Goal: Information Seeking & Learning: Check status

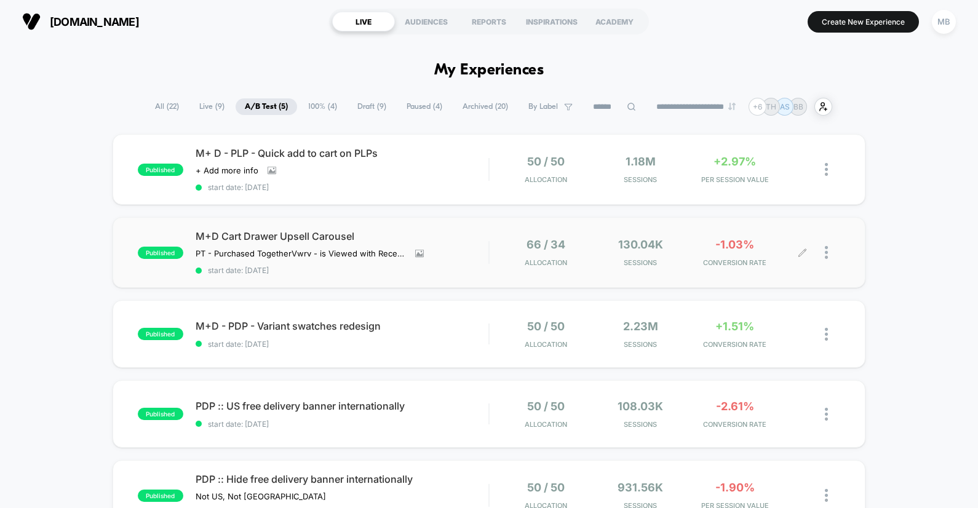
click at [496, 242] on div "66 / 34 Allocation 130.04k Sessions -1.03% CONVERSION RATE" at bounding box center [665, 252] width 351 height 29
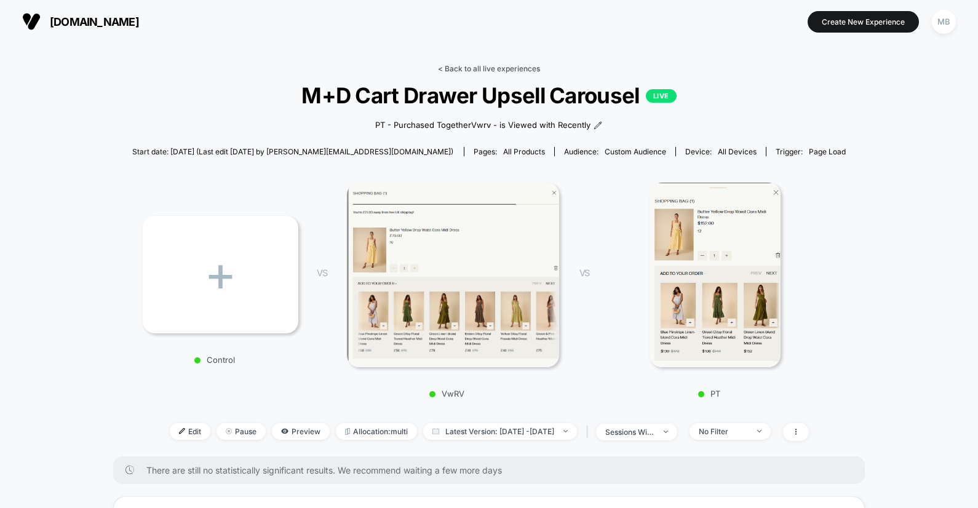
click at [485, 66] on link "< Back to all live experiences" at bounding box center [489, 68] width 102 height 9
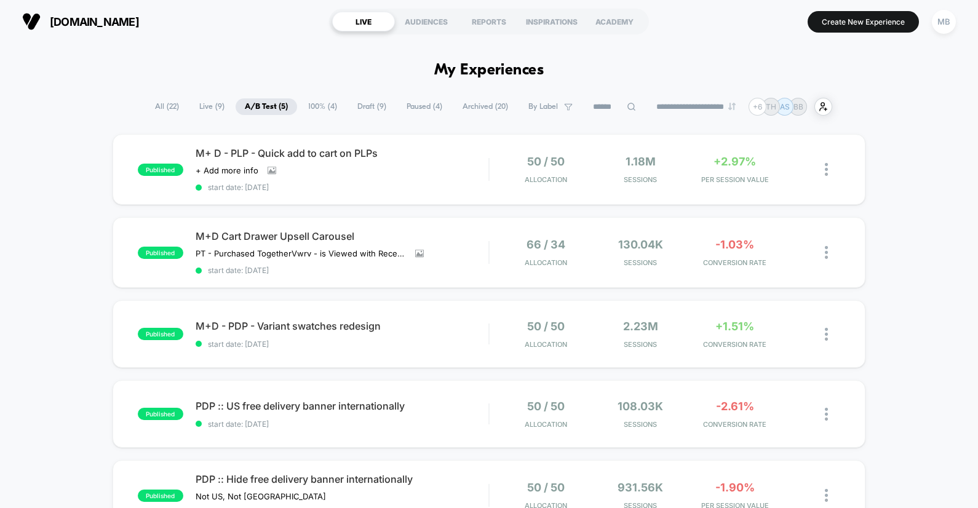
click at [367, 102] on span "Draft ( 9 )" at bounding box center [371, 106] width 47 height 17
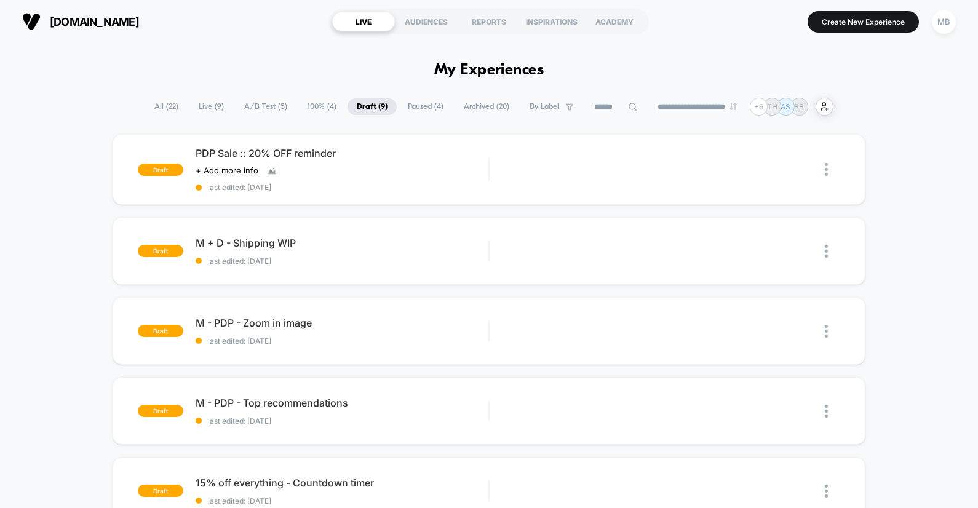
click at [301, 109] on span "100% ( 4 )" at bounding box center [321, 106] width 47 height 17
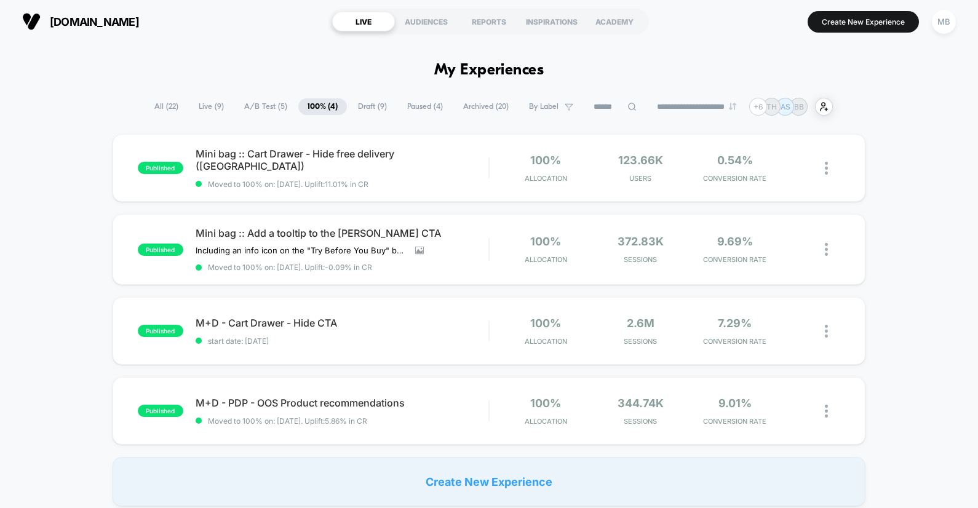
click at [263, 108] on span "A/B Test ( 5 )" at bounding box center [266, 106] width 62 height 17
